Goal: Transaction & Acquisition: Obtain resource

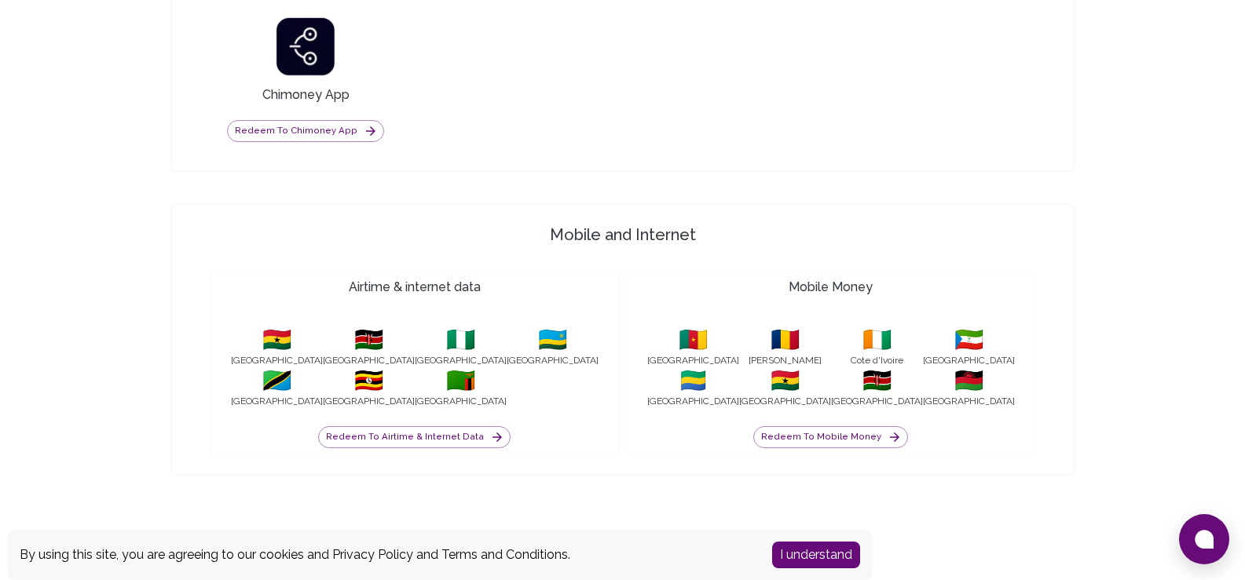
scroll to position [1529, 0]
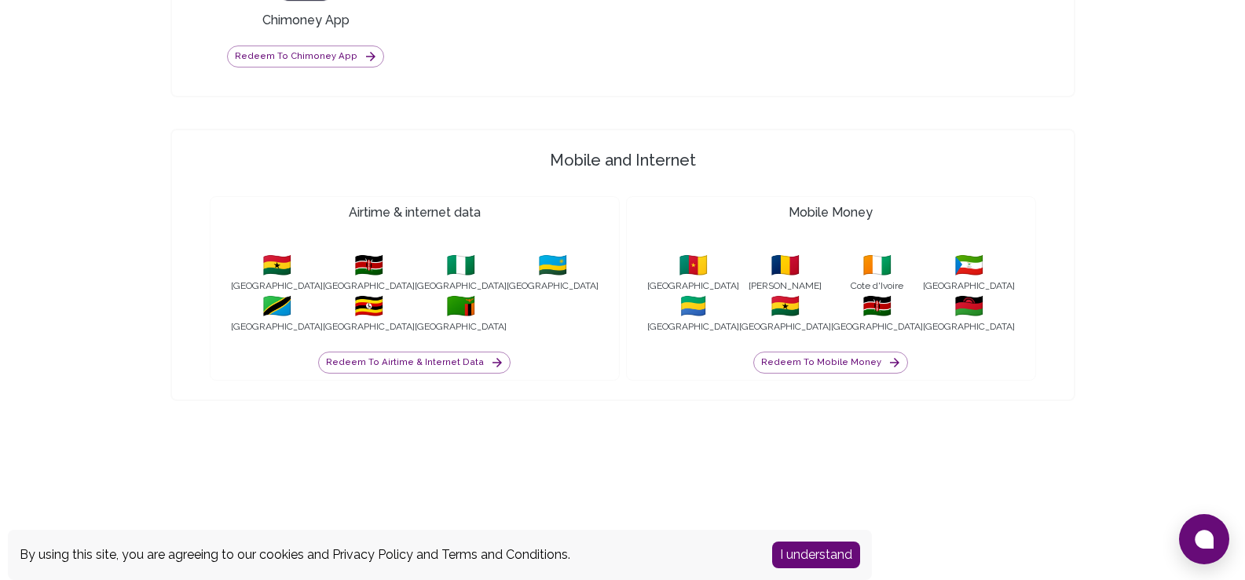
click at [807, 556] on button "I understand" at bounding box center [816, 555] width 88 height 27
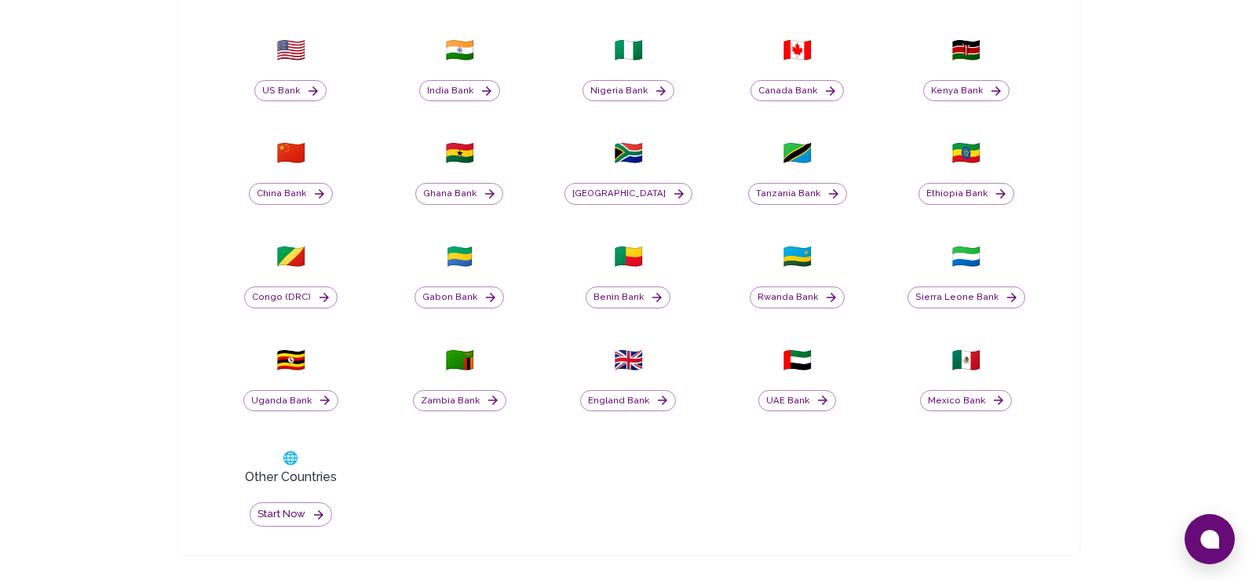
scroll to position [587, 0]
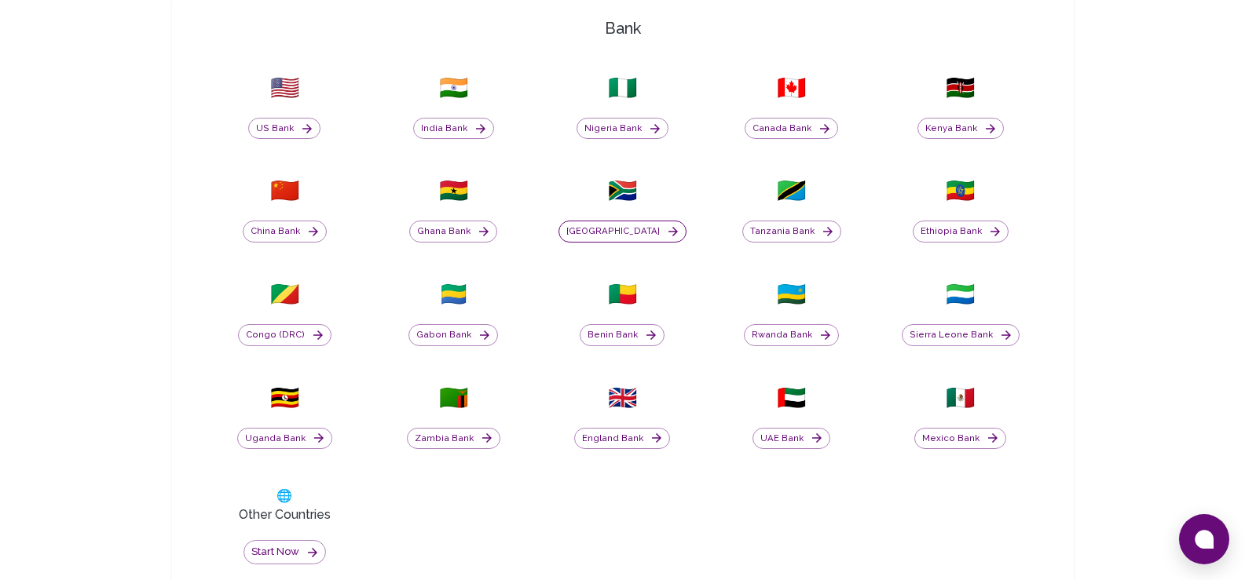
click at [630, 238] on button "[GEOGRAPHIC_DATA]" at bounding box center [622, 232] width 128 height 22
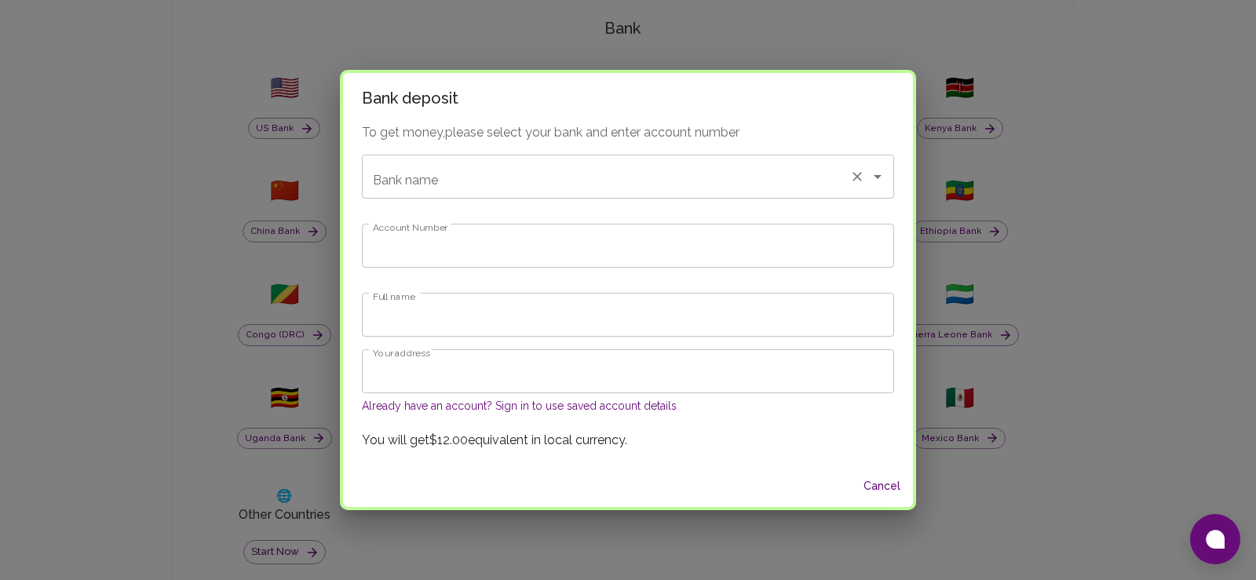
click at [502, 193] on div "Bank name" at bounding box center [628, 177] width 532 height 44
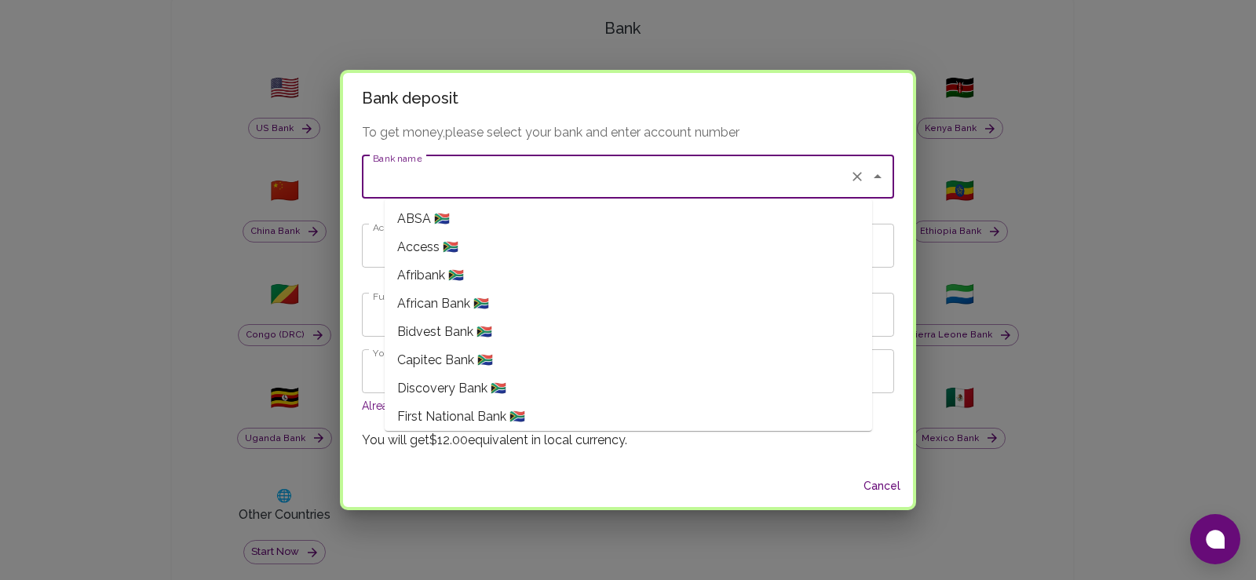
click at [538, 225] on li "ABSA 🇿🇦" at bounding box center [629, 219] width 488 height 28
type input "ABSA"
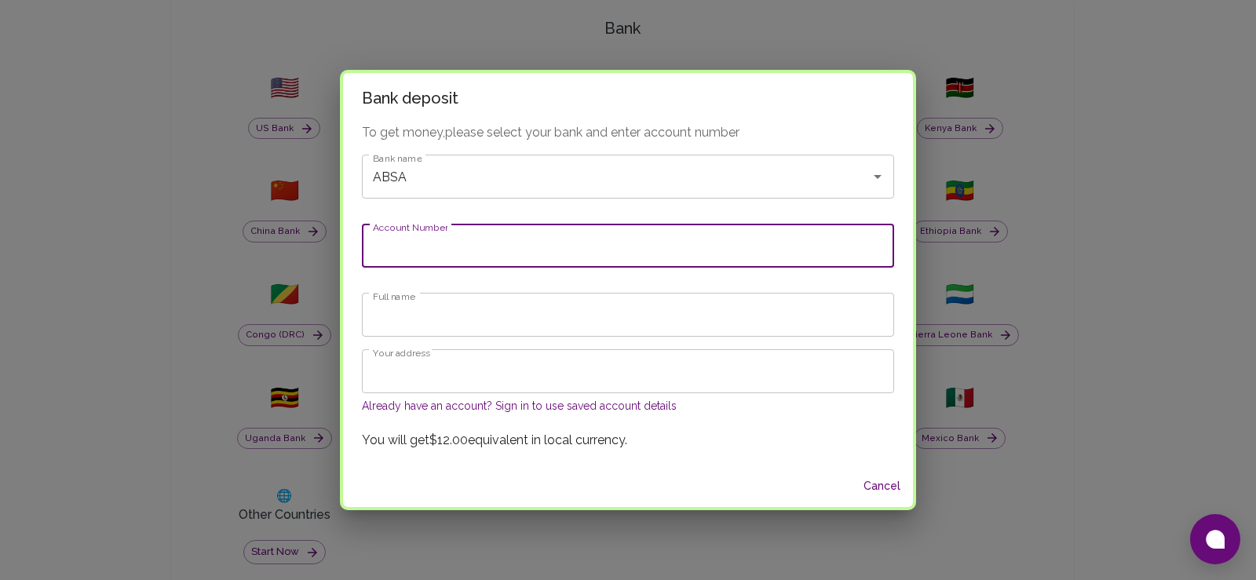
click at [599, 255] on input "Account Number" at bounding box center [628, 246] width 532 height 44
type input "4110713272"
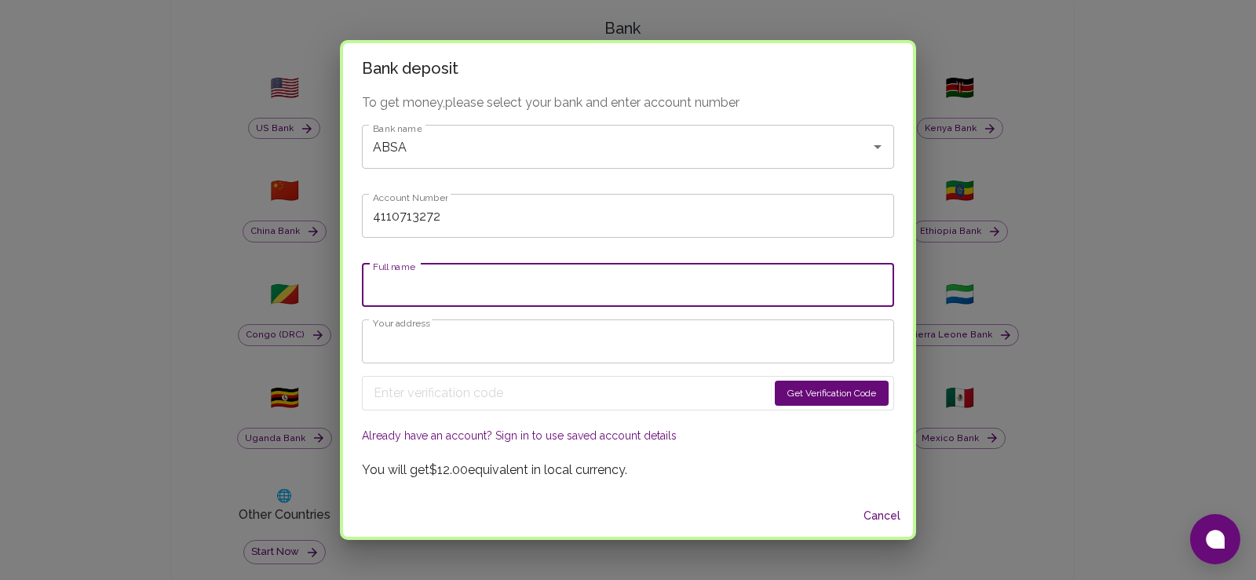
click at [497, 302] on input "Full name" at bounding box center [628, 285] width 532 height 44
type input "Mpho"
click at [485, 341] on input "Your address" at bounding box center [628, 342] width 532 height 44
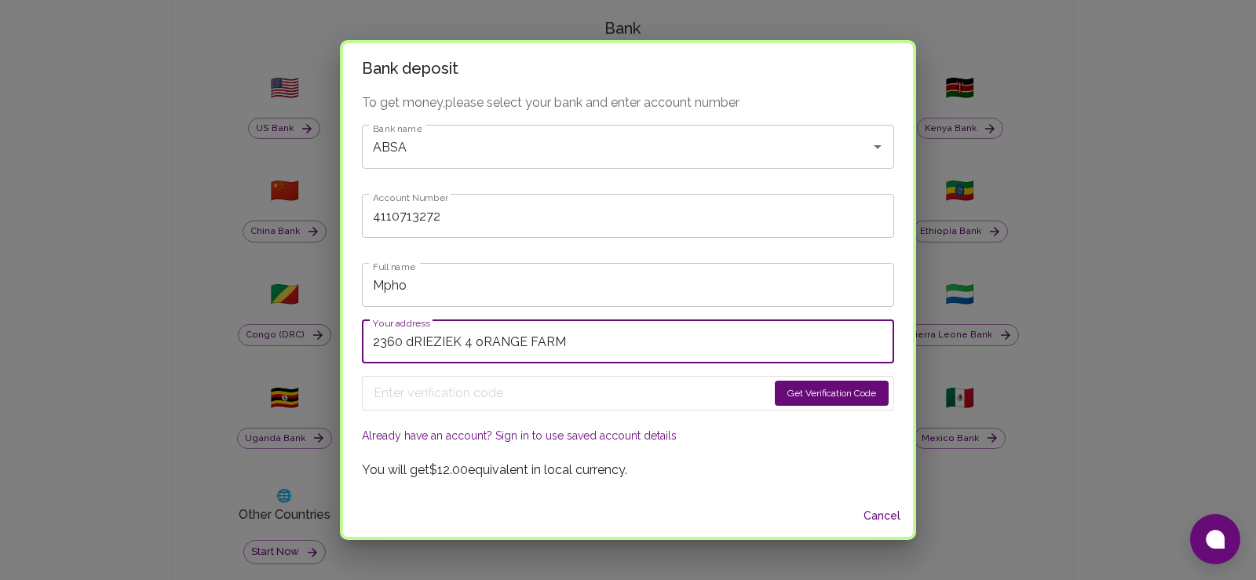
click at [503, 342] on input "2360 dRIEZIEK 4 oRANGE FARM" at bounding box center [628, 342] width 532 height 44
type input "2360 DRIEZIEK 4 ORANGE FARM"
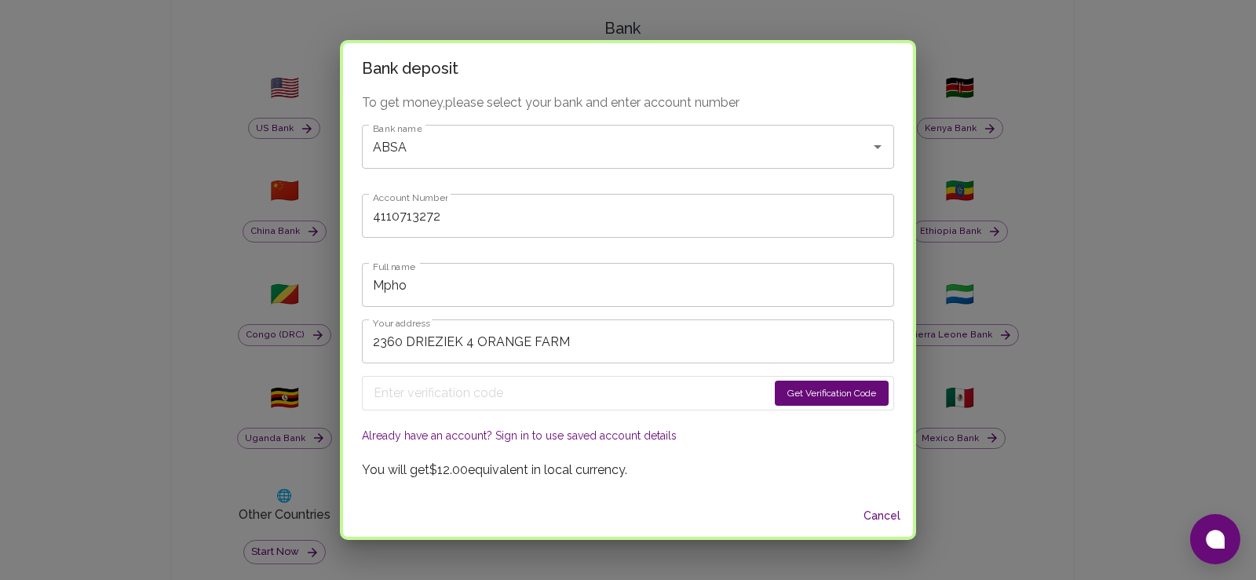
click at [775, 391] on button "Get Verification Code" at bounding box center [832, 393] width 114 height 25
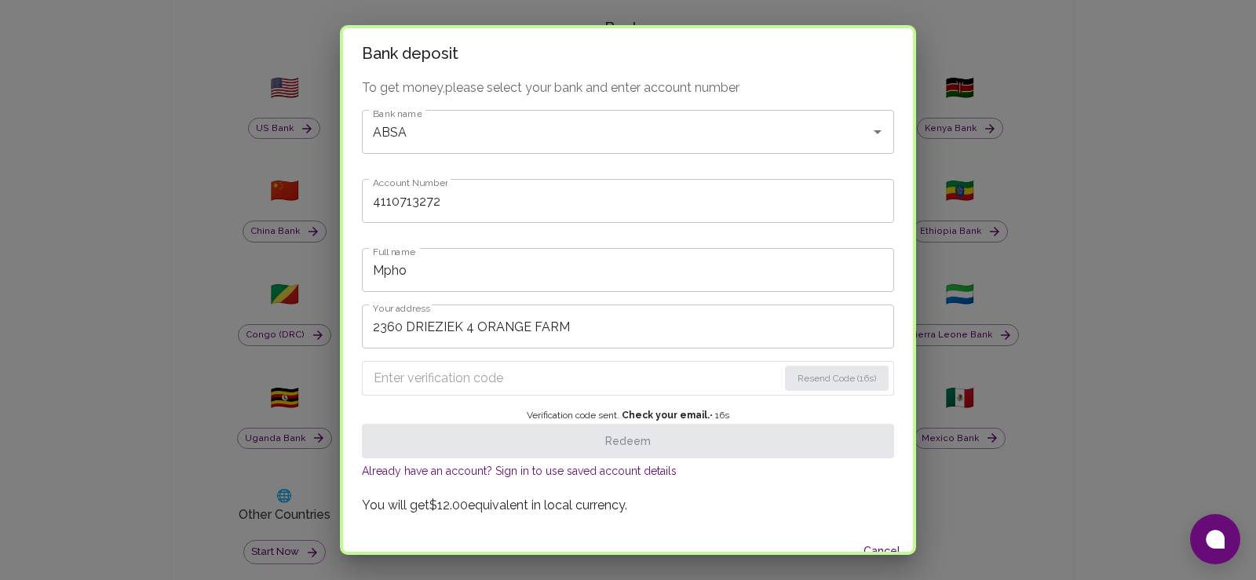
click at [503, 377] on input "Enter verification code" at bounding box center [576, 378] width 404 height 25
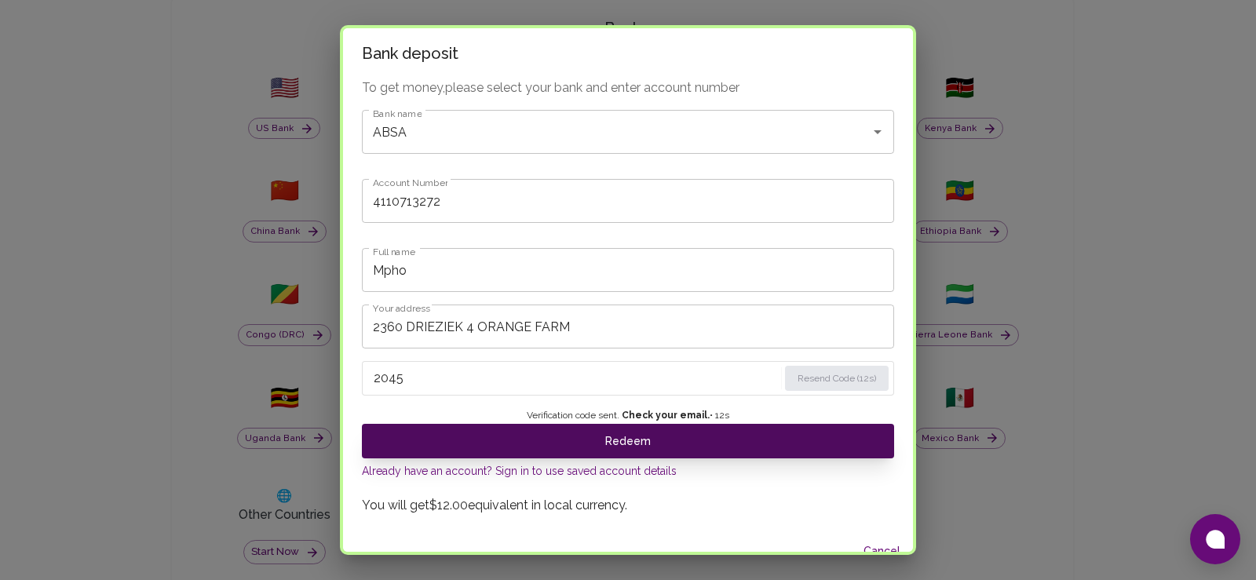
type input "2045"
click at [661, 445] on button "Redeem" at bounding box center [628, 441] width 532 height 35
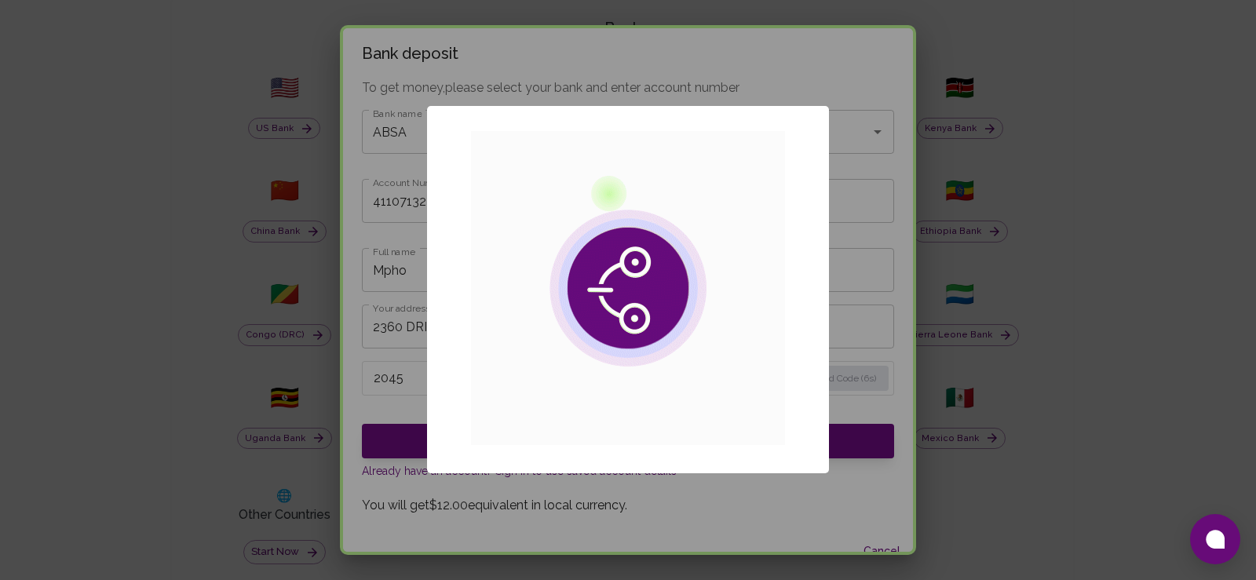
scroll to position [0, 0]
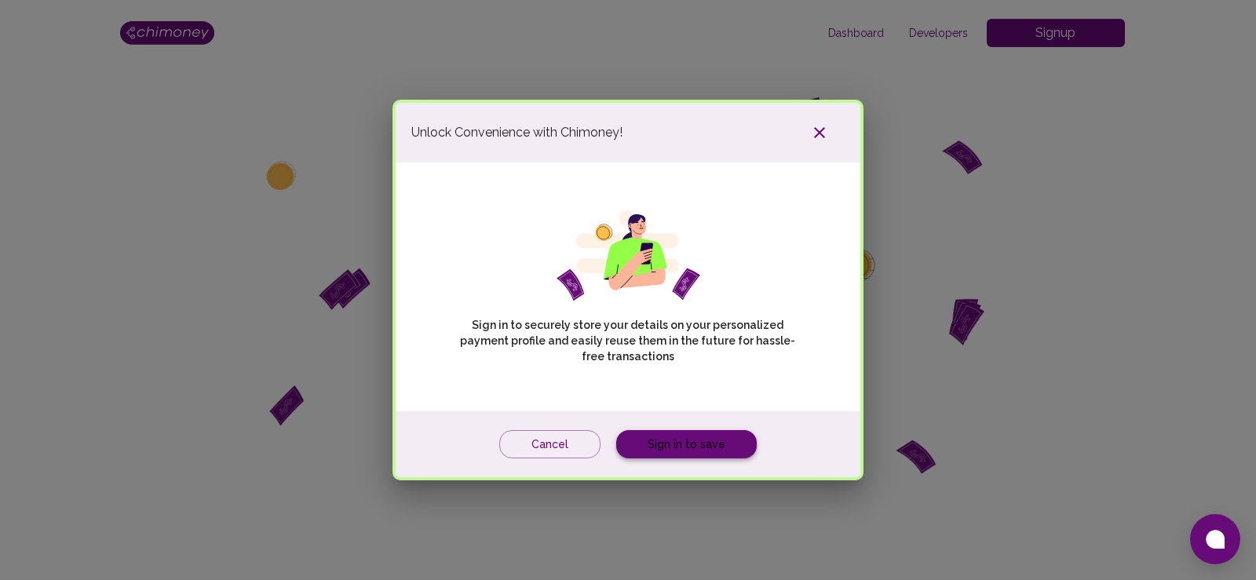
click at [681, 444] on link "Sign in to save" at bounding box center [686, 444] width 141 height 29
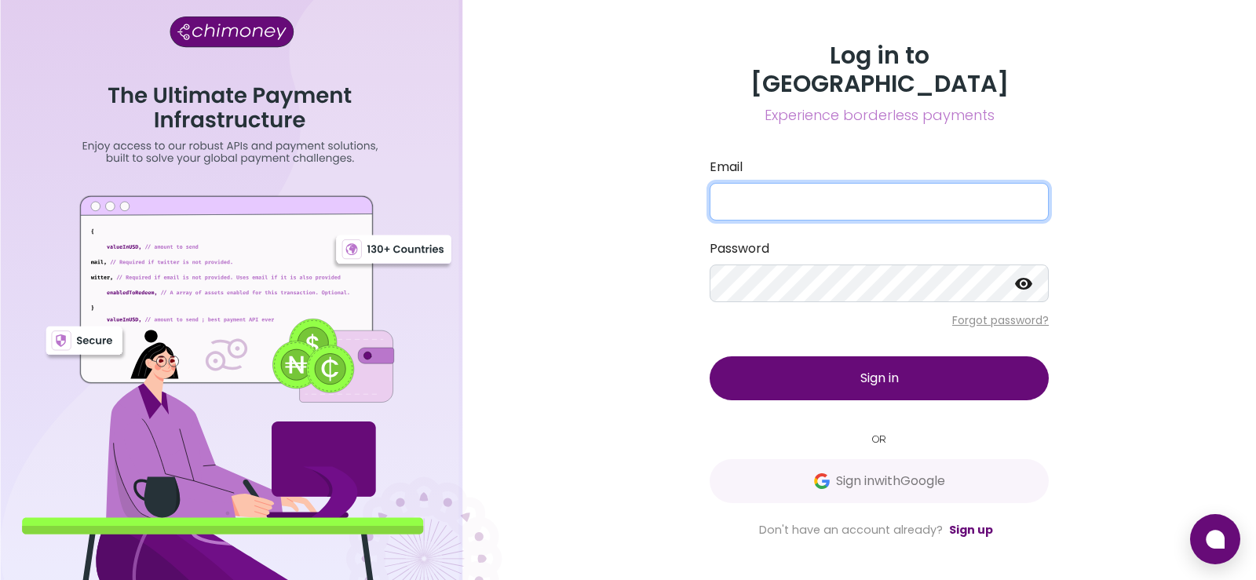
type input "mpho686@gmail.com"
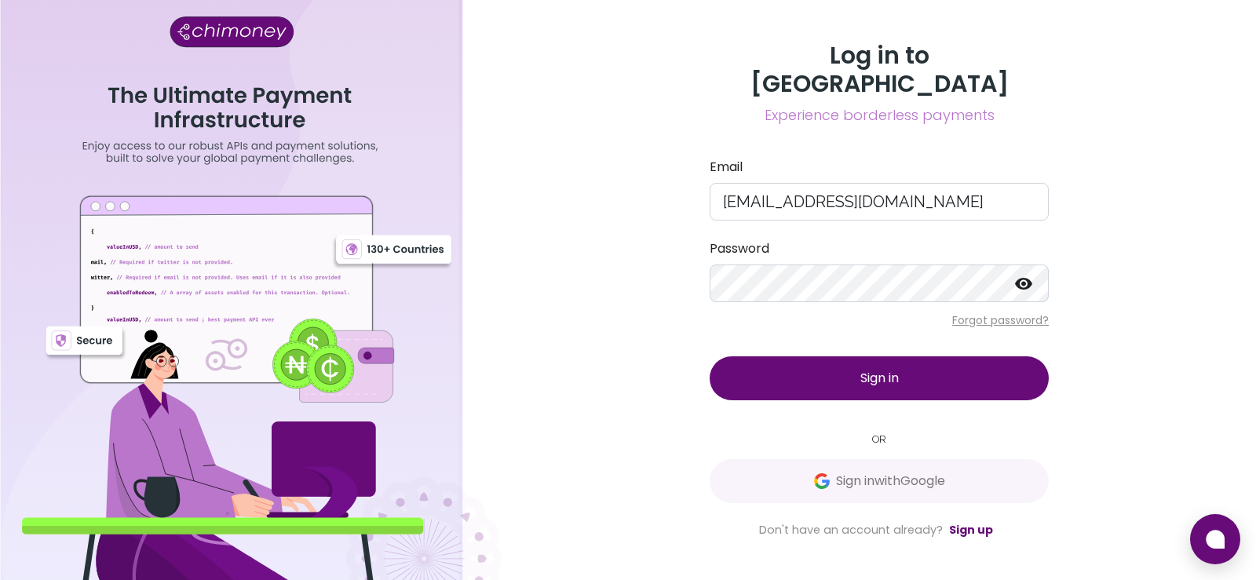
click at [784, 358] on button "Sign in" at bounding box center [879, 379] width 339 height 44
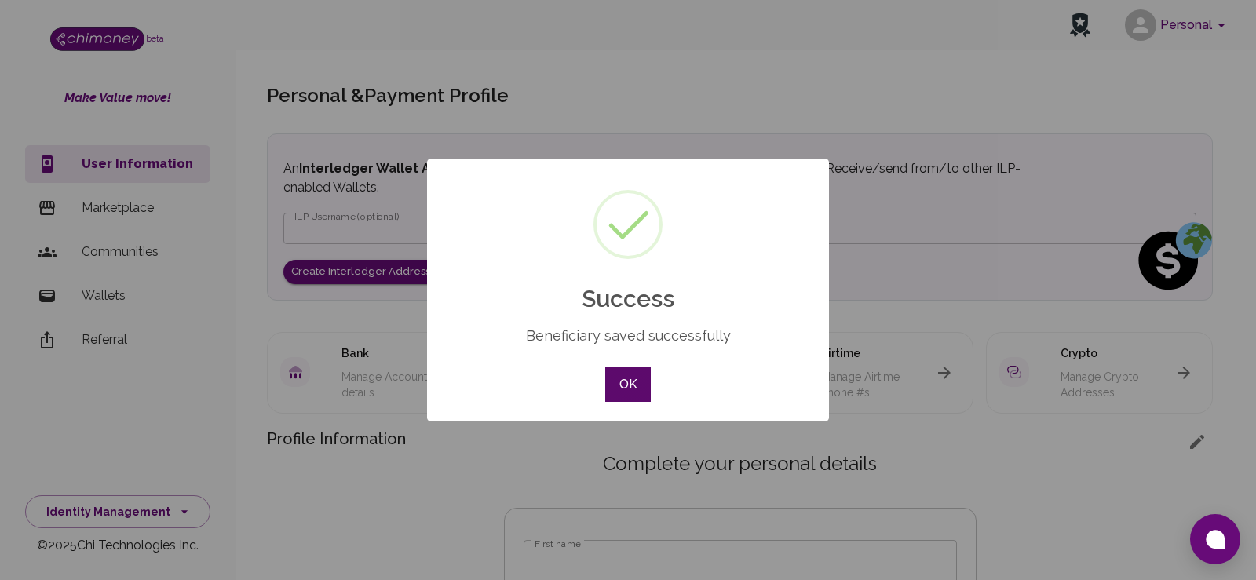
click at [627, 390] on button "OK" at bounding box center [628, 385] width 46 height 35
